Goal: Task Accomplishment & Management: Manage account settings

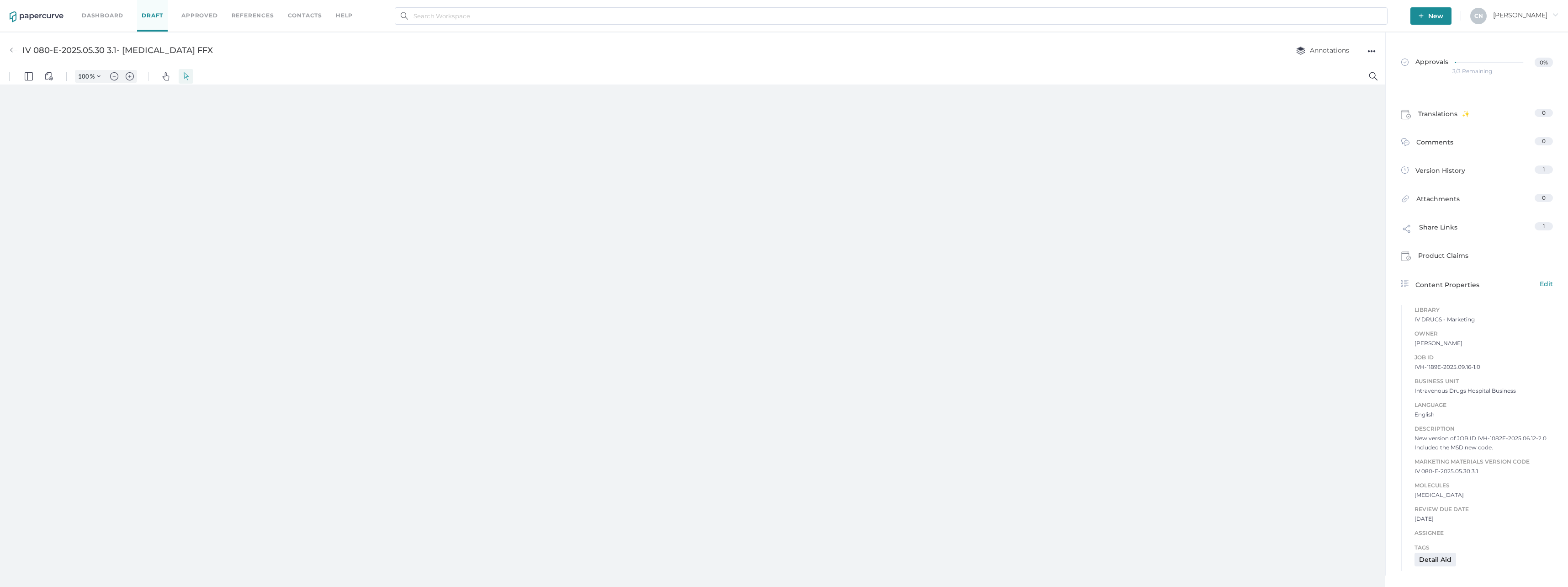
type input "133"
click at [1447, 77] on link "Approvals 0%" at bounding box center [1477, 66] width 163 height 35
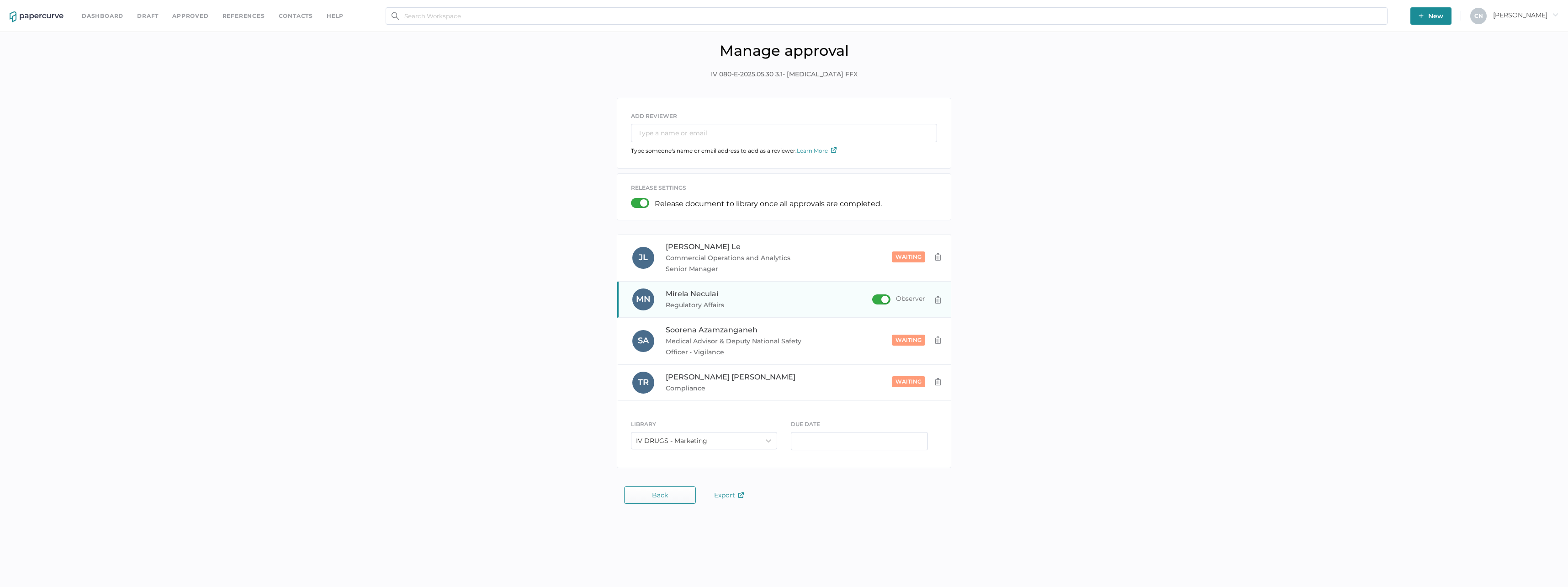
click at [877, 298] on div "Observer" at bounding box center [899, 300] width 53 height 10
click at [874, 296] on input "Observer" at bounding box center [874, 296] width 0 height 0
click at [802, 302] on span "Regulatory Affairs" at bounding box center [734, 304] width 138 height 11
click at [887, 258] on div "Observer" at bounding box center [899, 257] width 53 height 10
click at [874, 253] on input "Observer" at bounding box center [874, 253] width 0 height 0
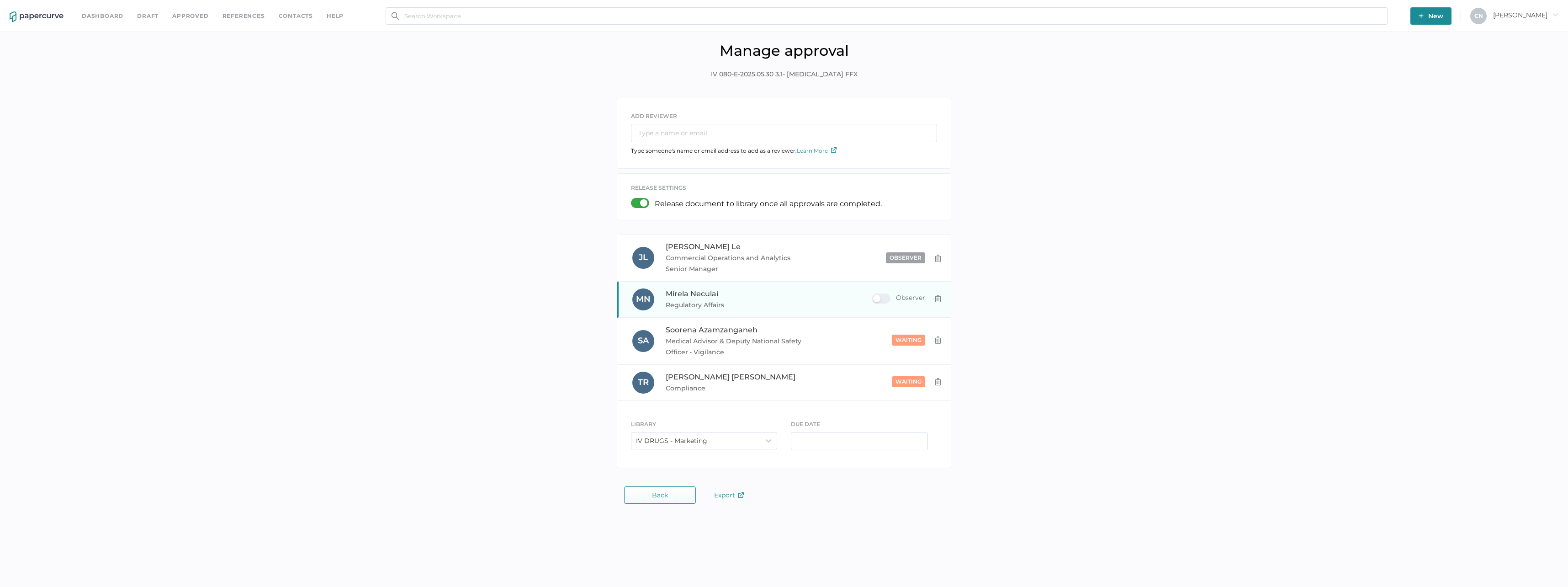
click at [870, 312] on div "M N Mirela Neculai Regulatory Affairs waiting Observer" at bounding box center [784, 299] width 334 height 36
